Goal: Transaction & Acquisition: Purchase product/service

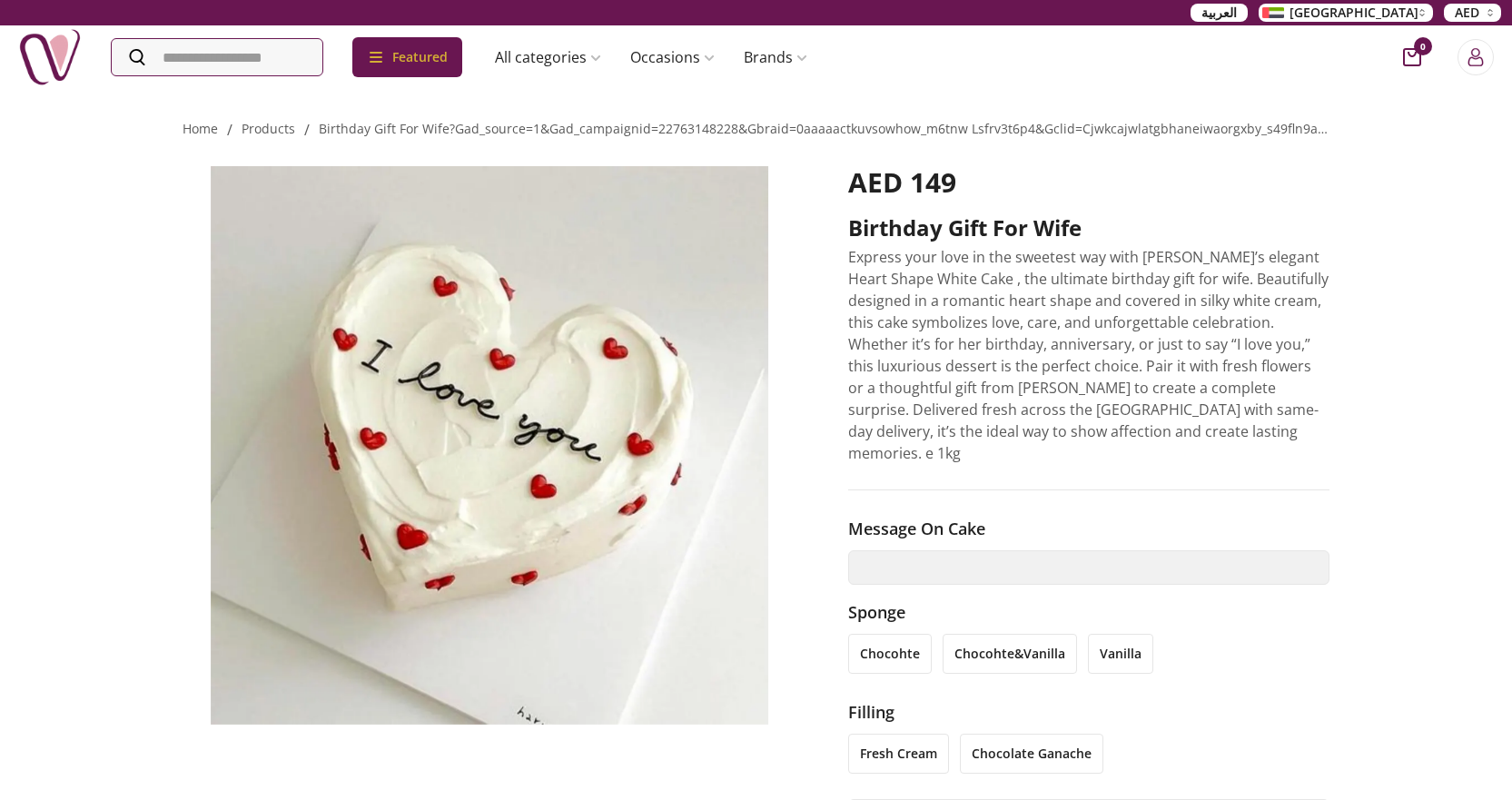
click at [477, 400] on img at bounding box center [490, 445] width 615 height 559
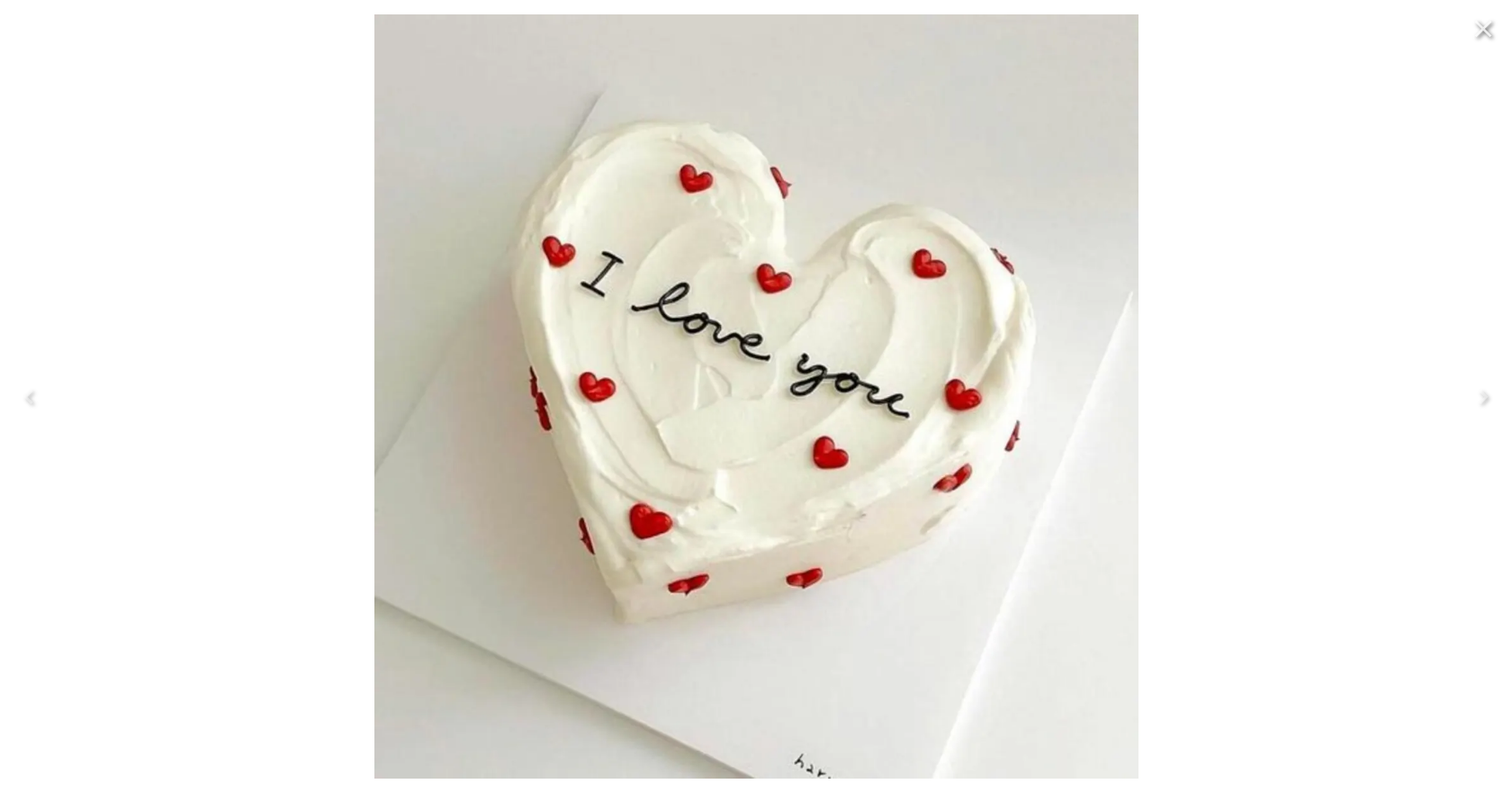
drag, startPoint x: 473, startPoint y: 397, endPoint x: 1154, endPoint y: 218, distance: 704.1
click at [1154, 218] on div at bounding box center [756, 396] width 1512 height 793
